Goal: Task Accomplishment & Management: Manage account settings

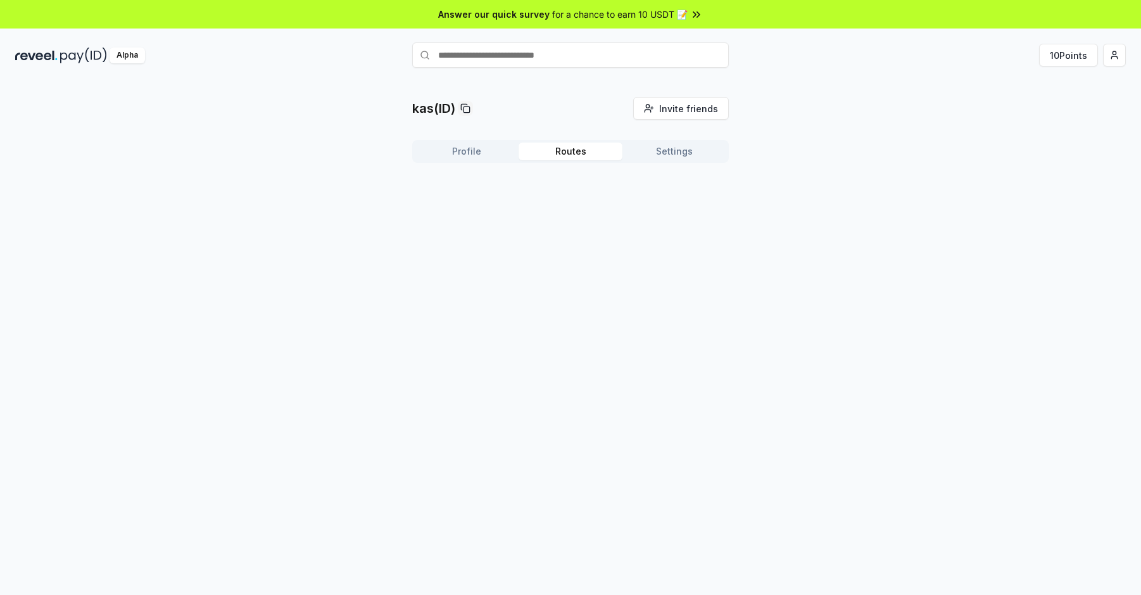
click at [560, 151] on button "Routes" at bounding box center [571, 152] width 104 height 18
click at [440, 156] on button "Profile" at bounding box center [467, 152] width 104 height 18
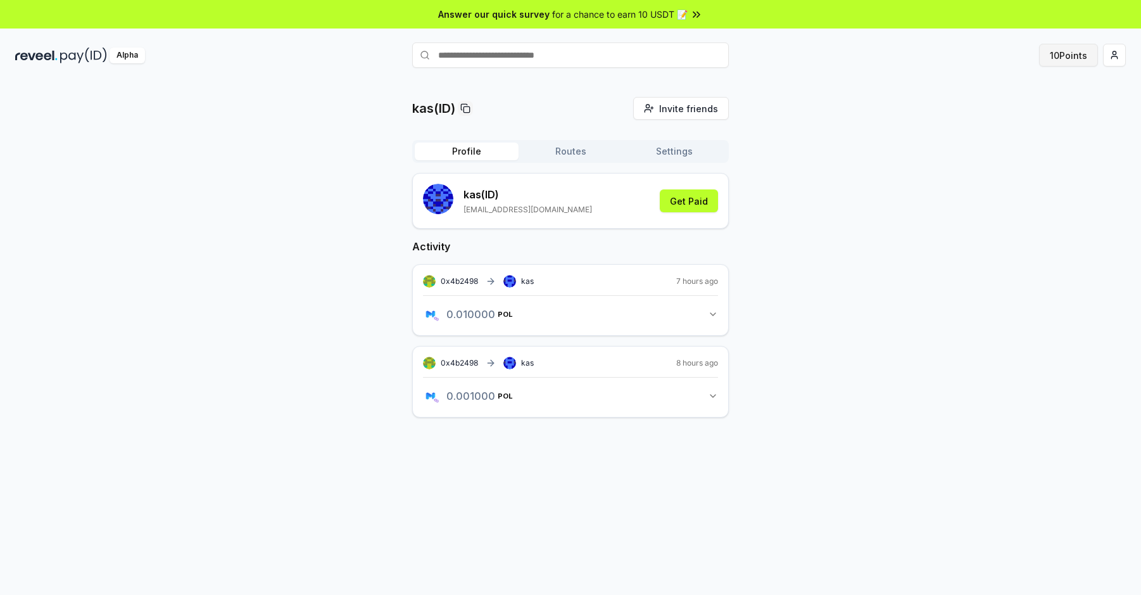
click at [1053, 55] on button "10 Points" at bounding box center [1068, 55] width 59 height 23
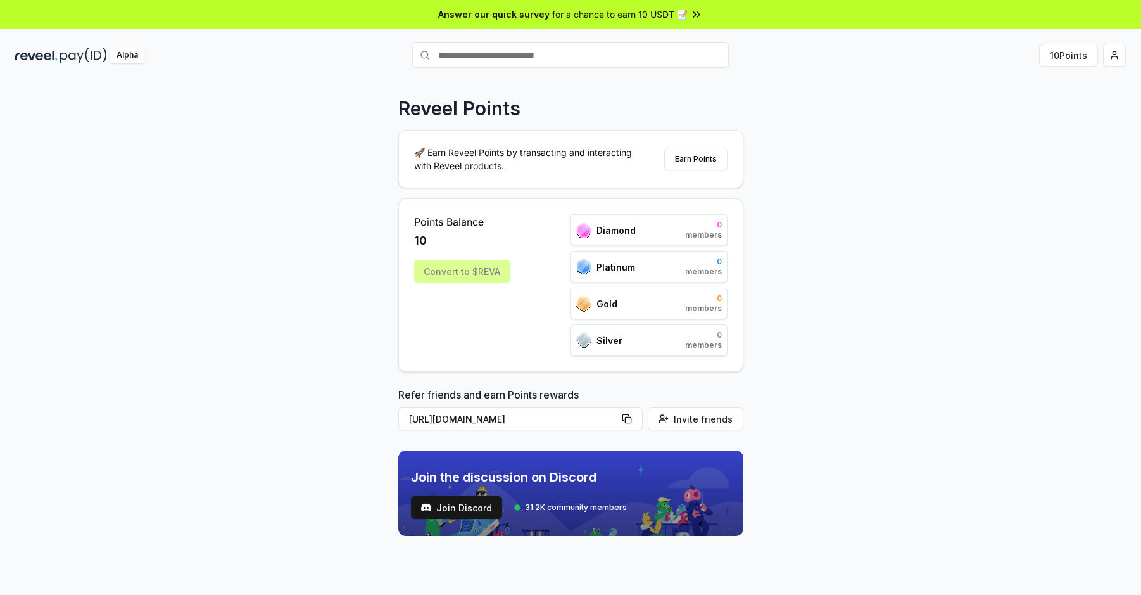
click at [462, 238] on div "10" at bounding box center [462, 241] width 96 height 18
click at [536, 415] on button "[URL][DOMAIN_NAME]" at bounding box center [520, 418] width 244 height 23
